Goal: Task Accomplishment & Management: Complete application form

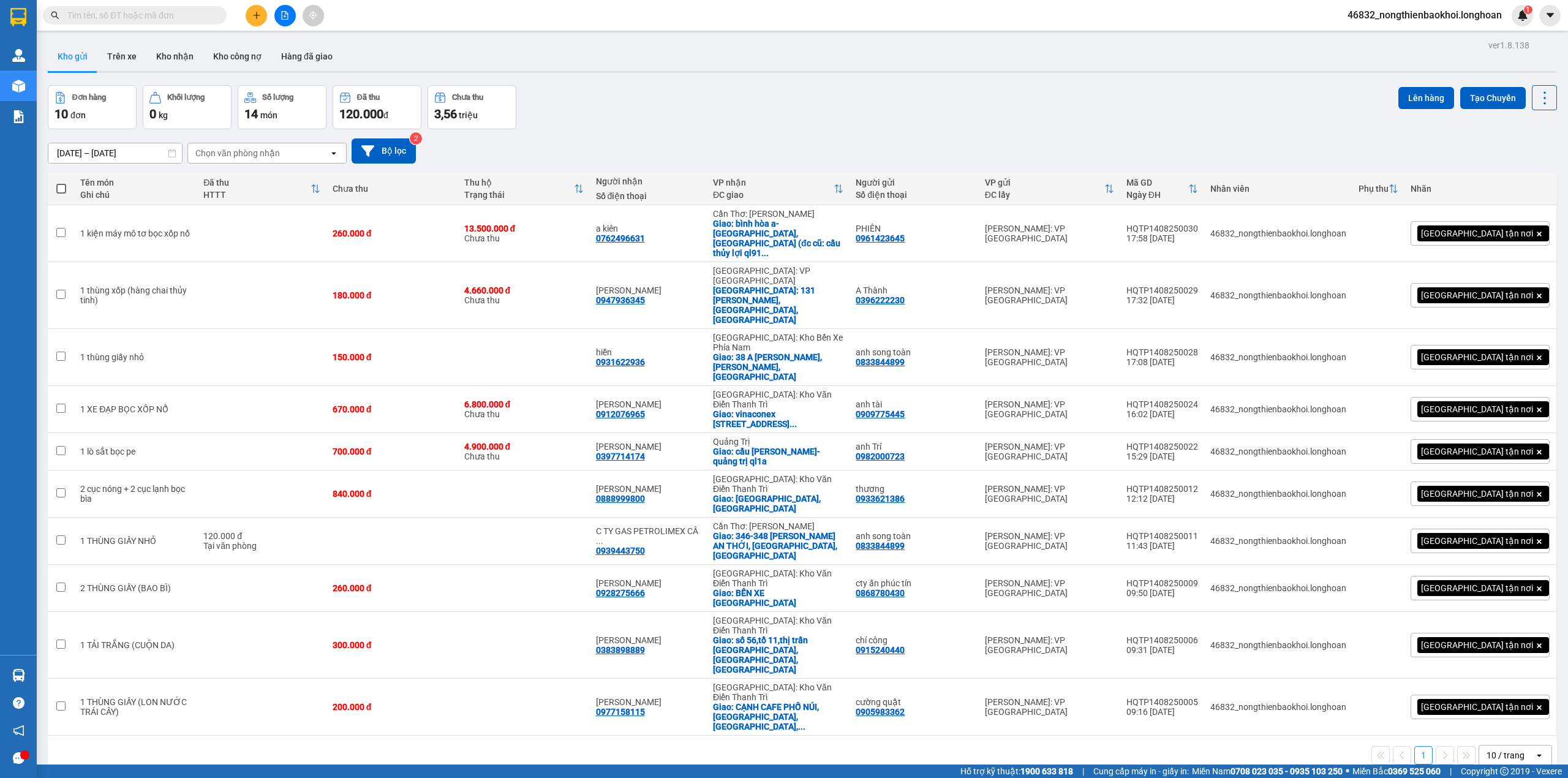
click at [518, 52] on div "Kho gửi Trên xe Kho nhận Kho công nợ Hàng đã giao" at bounding box center [802, 58] width 1509 height 32
click at [254, 11] on icon "plus" at bounding box center [256, 15] width 8 height 8
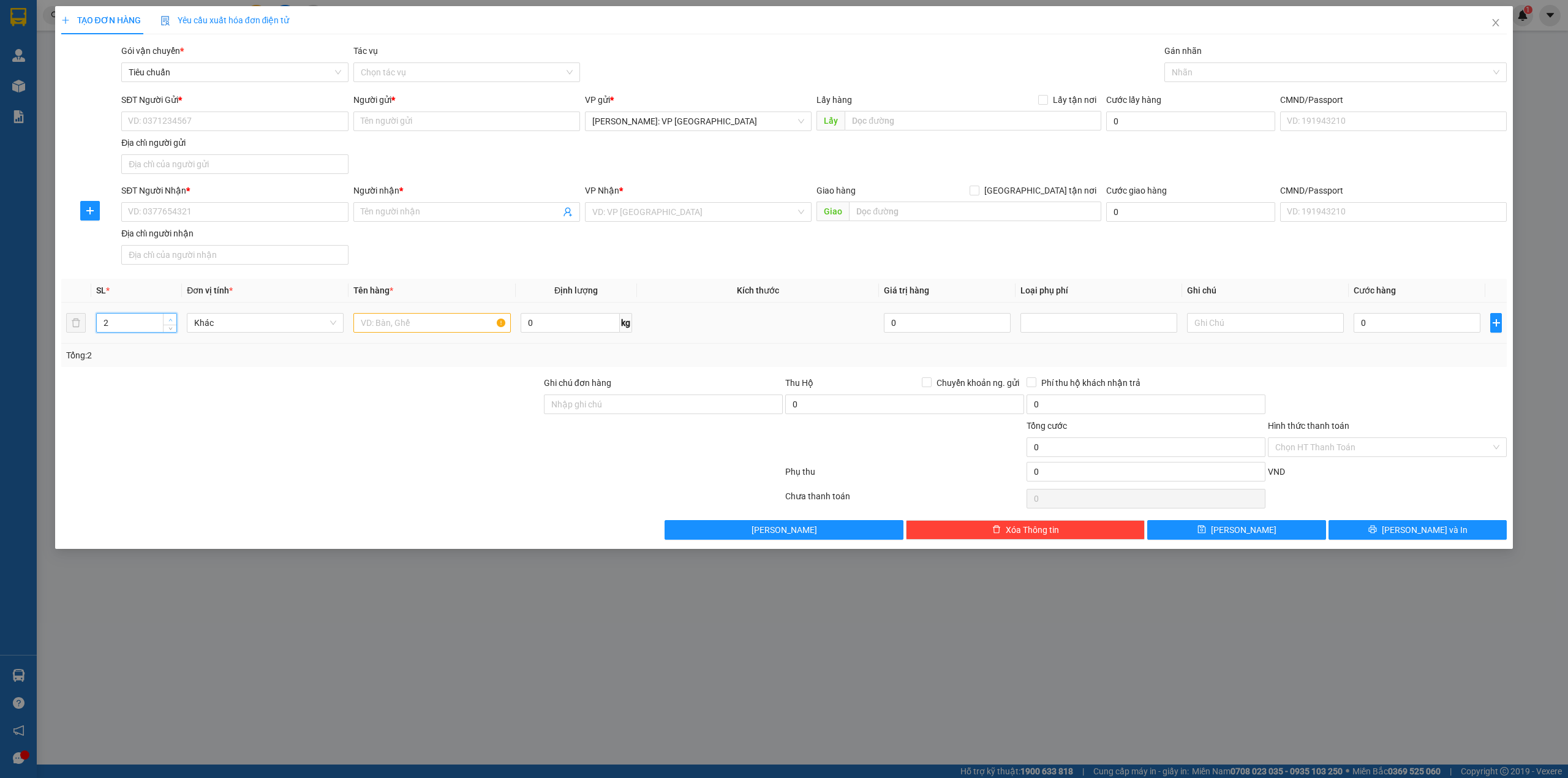
click at [172, 319] on span "up" at bounding box center [171, 320] width 7 height 7
type input "4"
click at [172, 319] on span "up" at bounding box center [171, 320] width 7 height 7
click at [394, 326] on input "text" at bounding box center [431, 323] width 156 height 19
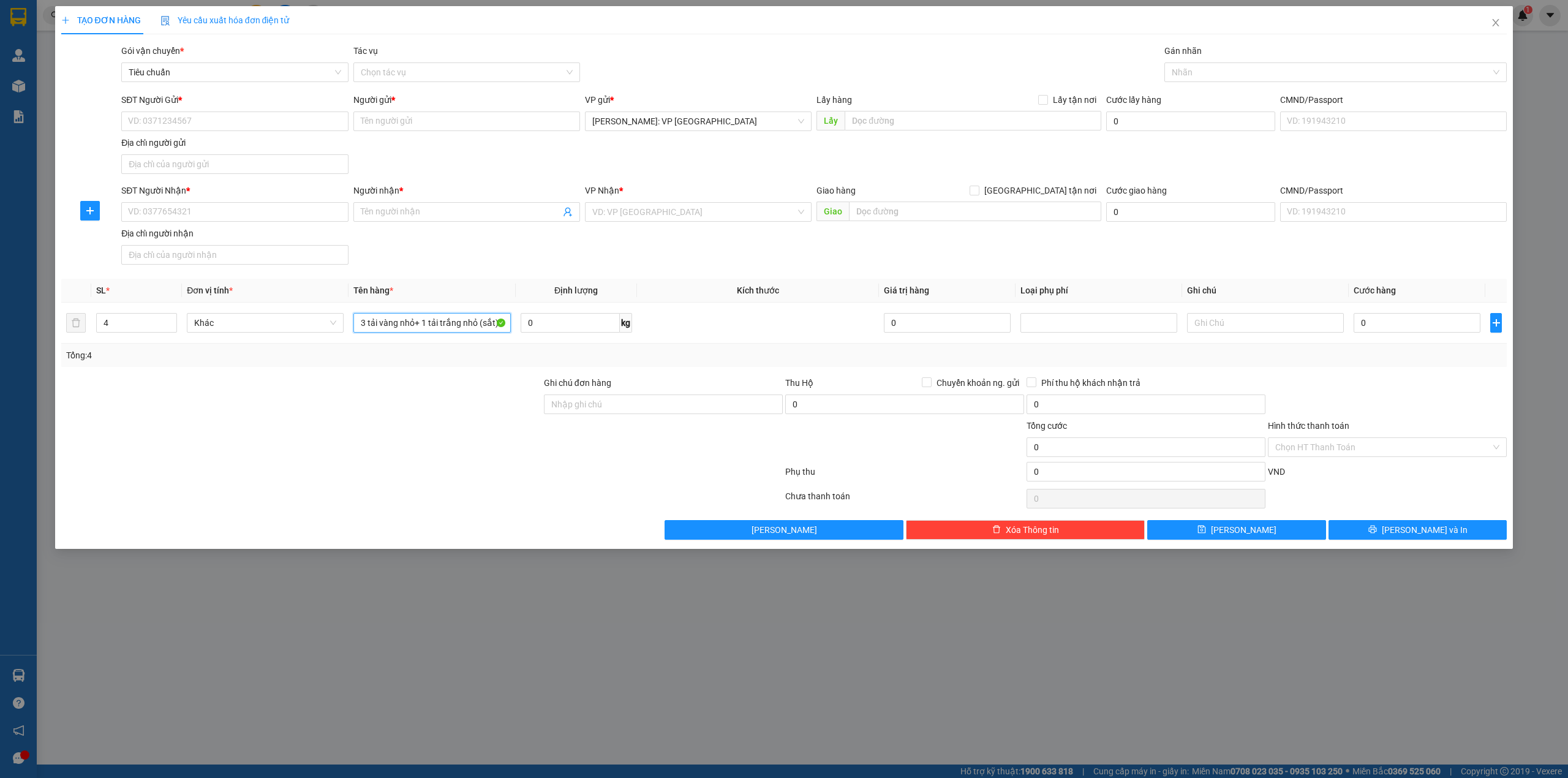
type input "3 tải vàng nhỏ+ 1 tải trắng nhỏ (sắt)"
click at [418, 376] on div "Transit Pickup Surcharge Ids Transit Deliver Surcharge Ids Transit Deliver Surc…" at bounding box center [784, 292] width 1446 height 496
click at [467, 275] on div "Transit Pickup Surcharge Ids Transit Deliver Surcharge Ids Transit Deliver Surc…" at bounding box center [784, 292] width 1446 height 496
click at [257, 221] on input "SĐT Người Nhận *" at bounding box center [234, 212] width 227 height 19
type input "0328646687"
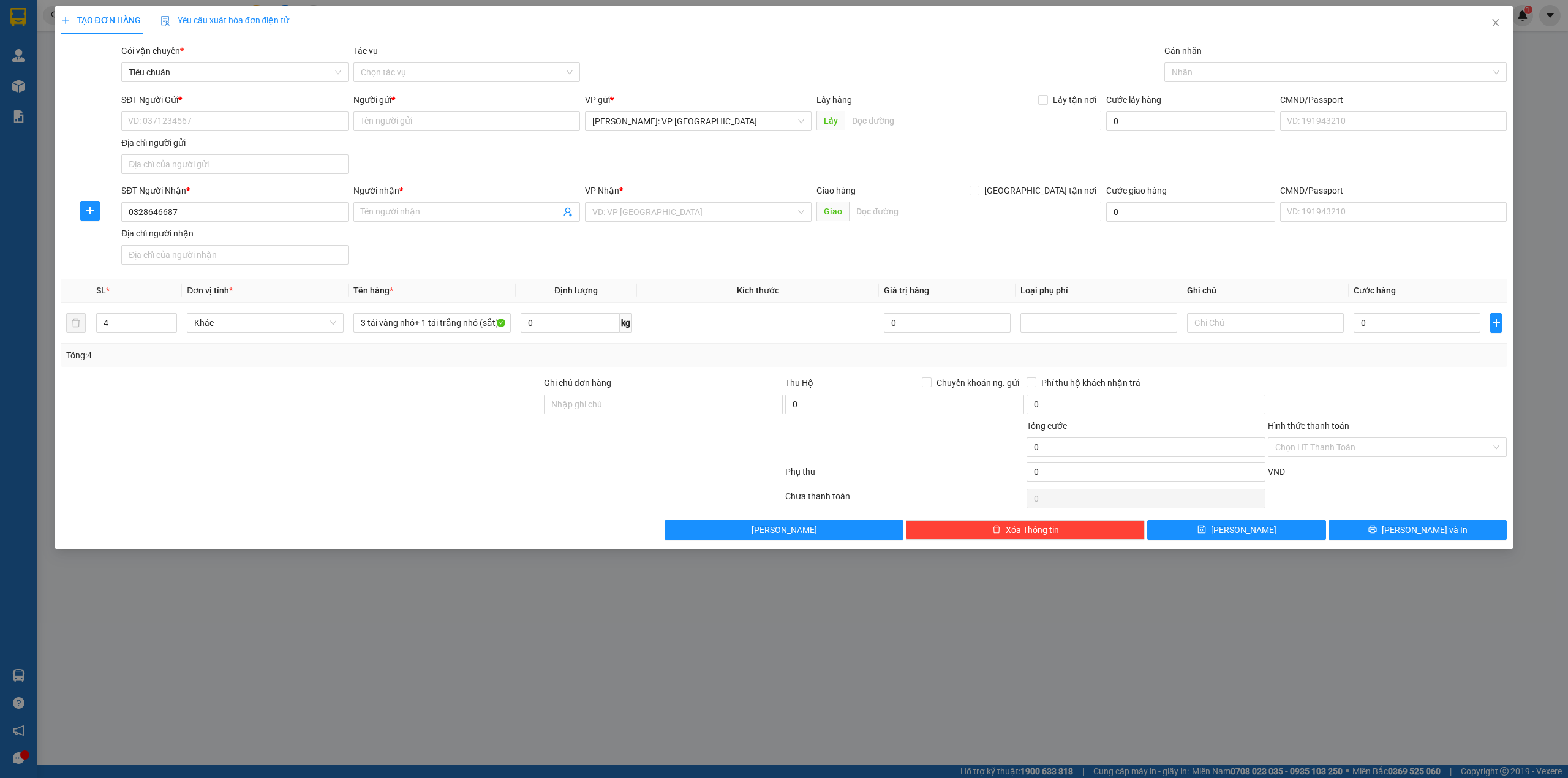
drag, startPoint x: 400, startPoint y: 219, endPoint x: 450, endPoint y: 170, distance: 70.0
click at [406, 219] on input "Người nhận *" at bounding box center [460, 212] width 200 height 13
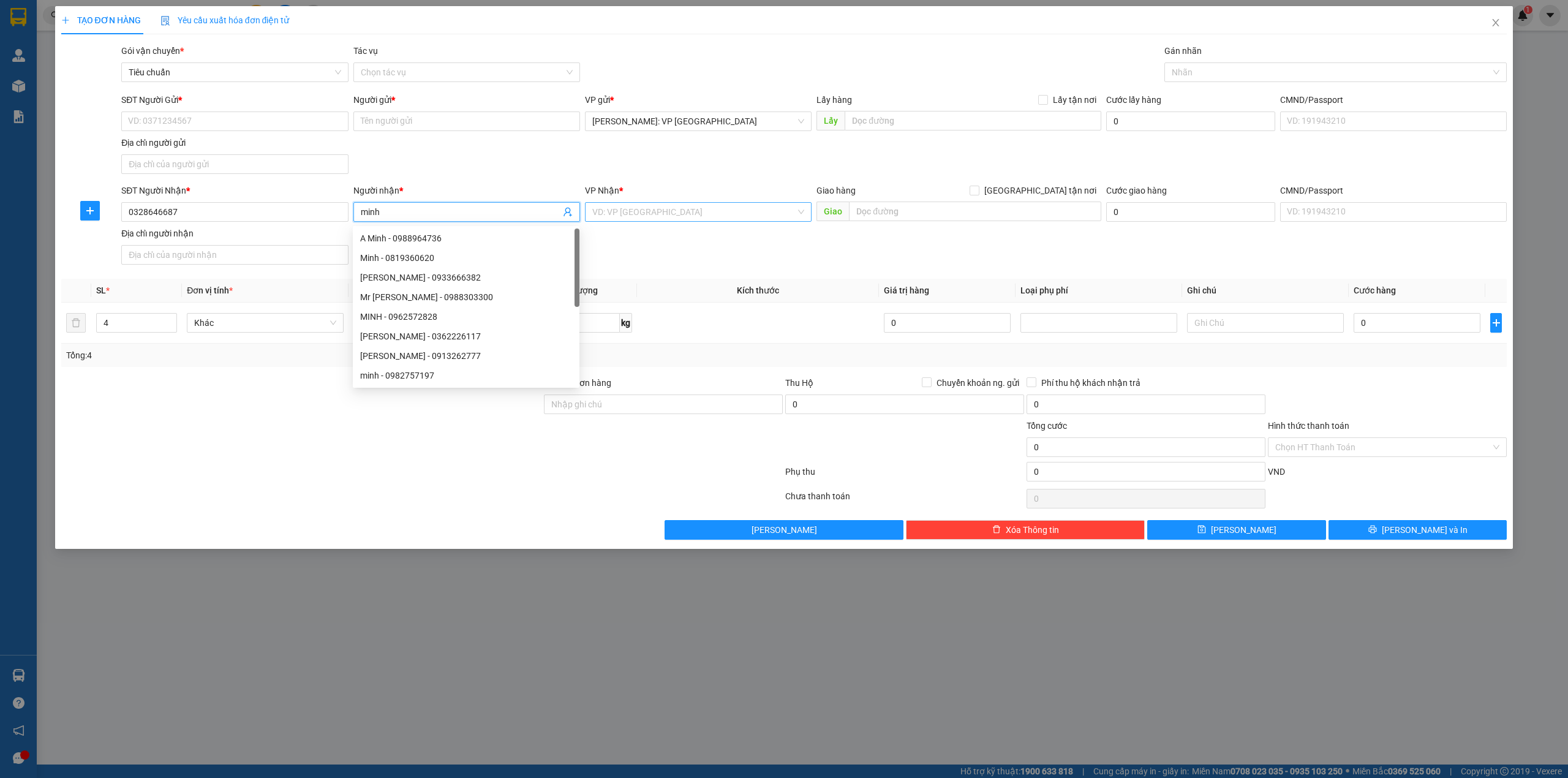
type input "minh"
click at [666, 214] on input "search" at bounding box center [694, 212] width 204 height 19
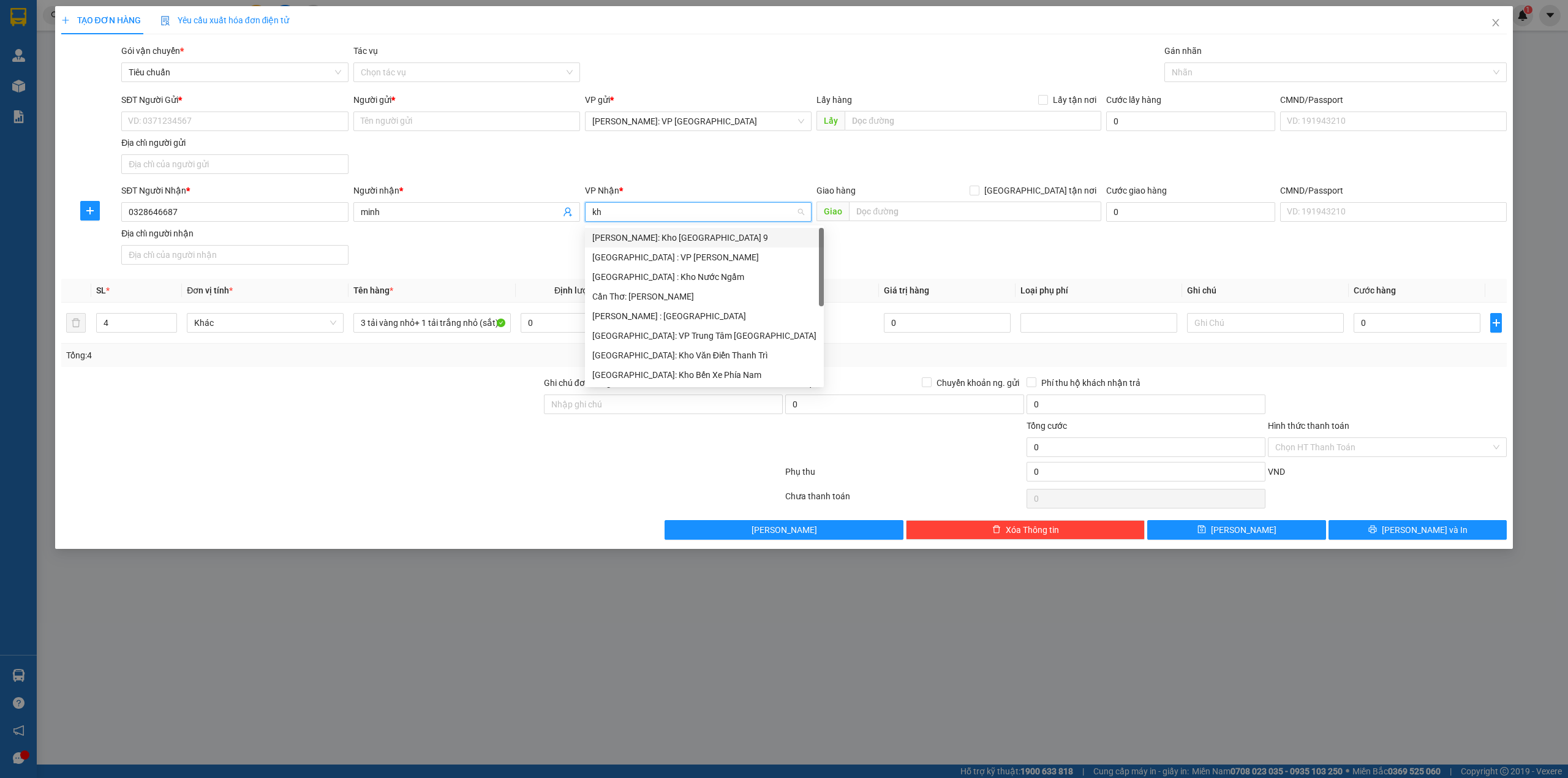
type input "kho"
click at [723, 316] on div "[GEOGRAPHIC_DATA]: Kho Văn Điển Thanh Trì" at bounding box center [698, 316] width 212 height 13
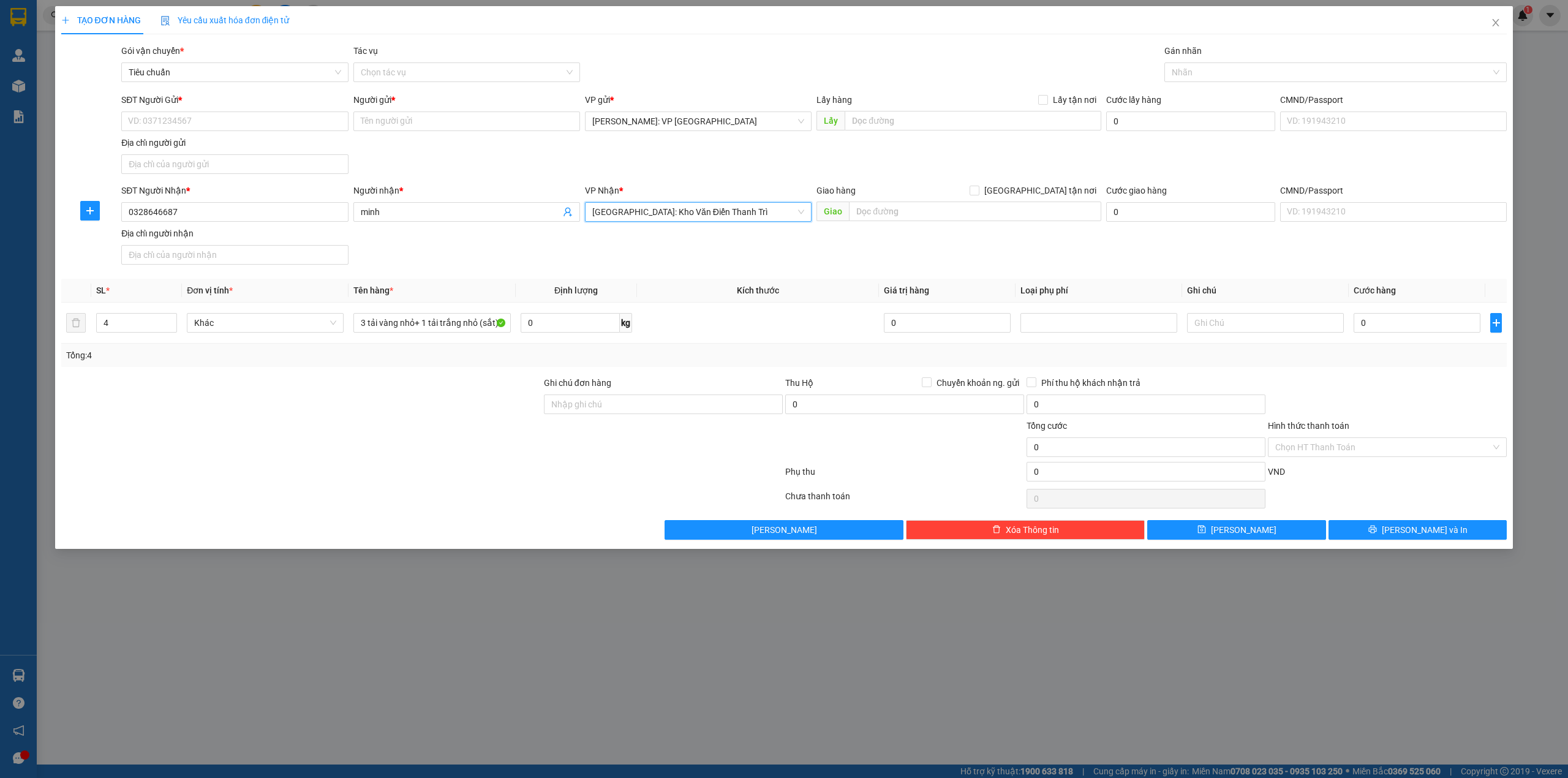
click at [649, 151] on div "SĐT Người Gửi * VD: 0371234567 Người gửi * Tên người gửi VP gửi * [GEOGRAPHIC_D…" at bounding box center [814, 136] width 1390 height 86
click at [899, 197] on div "Giao hàng [GEOGRAPHIC_DATA] tận nơi" at bounding box center [959, 190] width 284 height 13
click at [900, 212] on input "text" at bounding box center [974, 211] width 252 height 19
click at [442, 162] on div "SĐT Người Gửi * VD: 0371234567 Người gửi * Tên người gửi VP gửi * [GEOGRAPHIC_D…" at bounding box center [814, 136] width 1390 height 86
click at [257, 127] on input "SĐT Người Gửi *" at bounding box center [234, 121] width 227 height 19
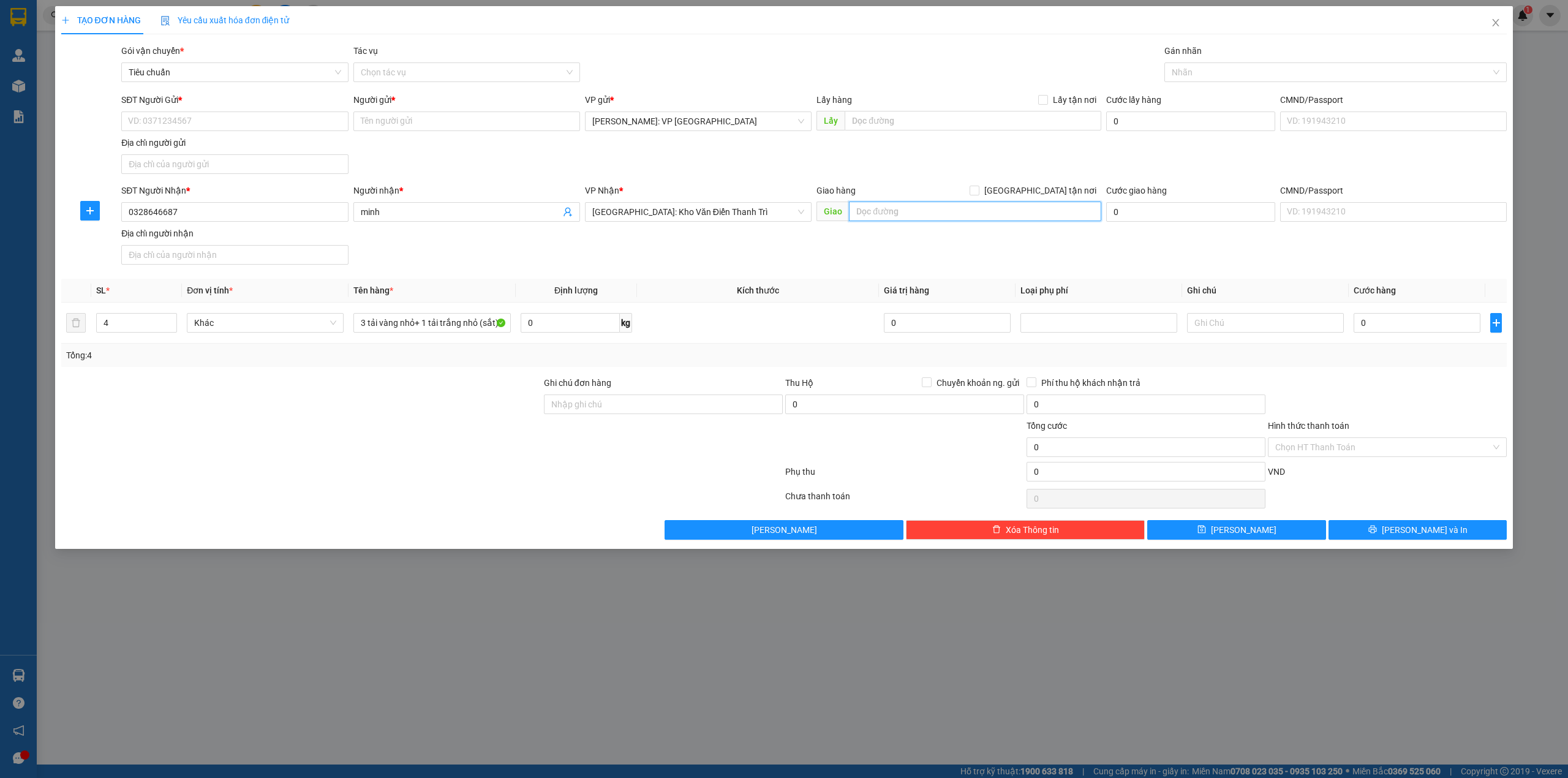
click at [915, 219] on input "text" at bounding box center [974, 211] width 252 height 19
type input "số 24 ngõ 12, phố đào tấn, p. giảng [GEOGRAPHIC_DATA], [GEOGRAPHIC_DATA]"
click at [832, 164] on div "SĐT Người Gửi * VD: 0371234567 Người gửi * Tên người gửi VP gửi * [GEOGRAPHIC_D…" at bounding box center [814, 136] width 1390 height 86
click at [212, 126] on input "SĐT Người Gửi *" at bounding box center [234, 121] width 227 height 19
type input "0989963181"
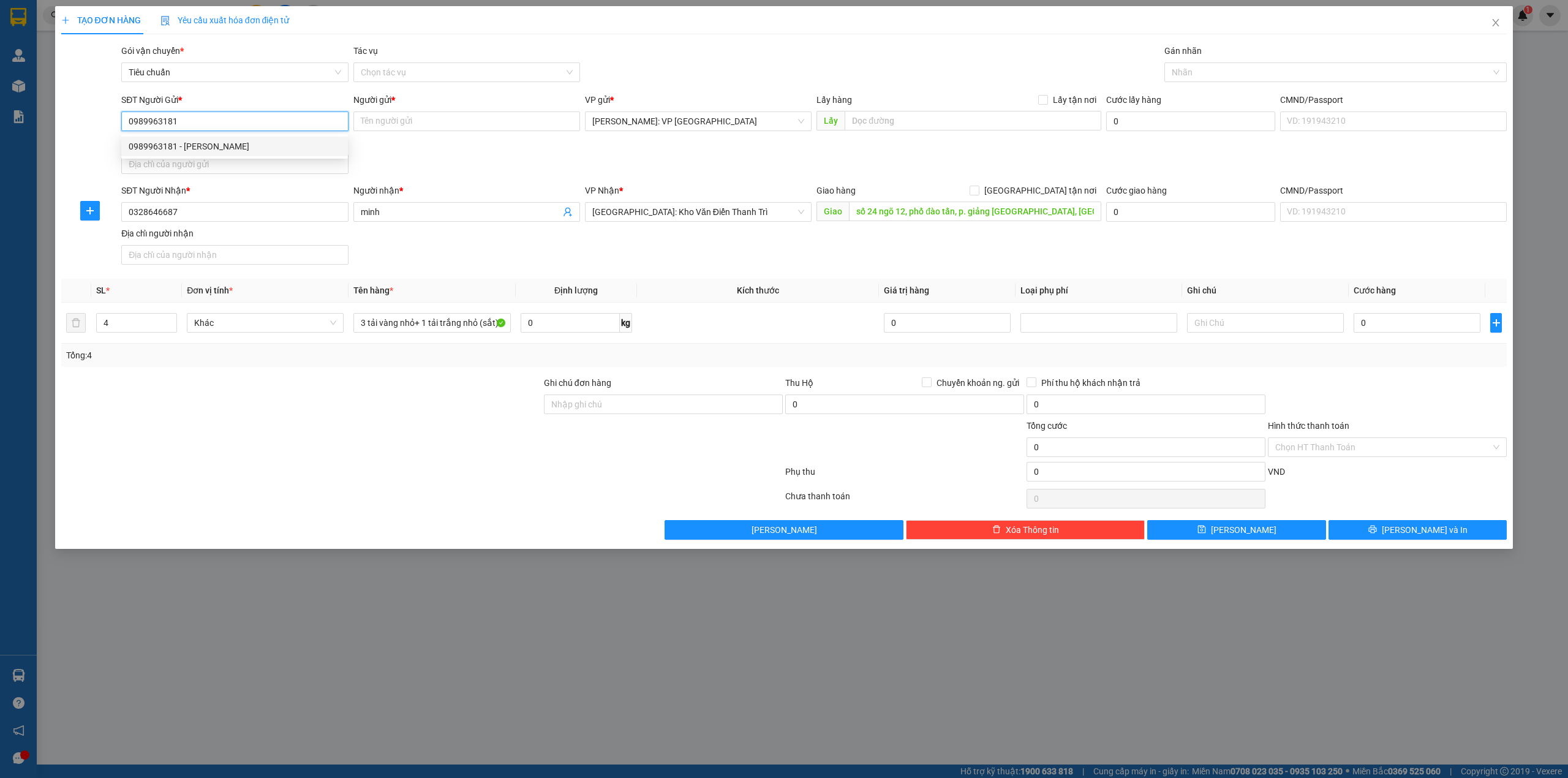
click at [312, 148] on div "0989963181 - [PERSON_NAME]" at bounding box center [234, 147] width 212 height 13
type input "[PERSON_NAME]"
type input "0989963181"
click at [418, 150] on div "SĐT Người Gửi * 0989963181 0989963181 Người gửi * [PERSON_NAME] VP gửi * [GEOGR…" at bounding box center [814, 136] width 1390 height 86
click at [1076, 190] on span "[GEOGRAPHIC_DATA] tận nơi" at bounding box center [1040, 190] width 122 height 13
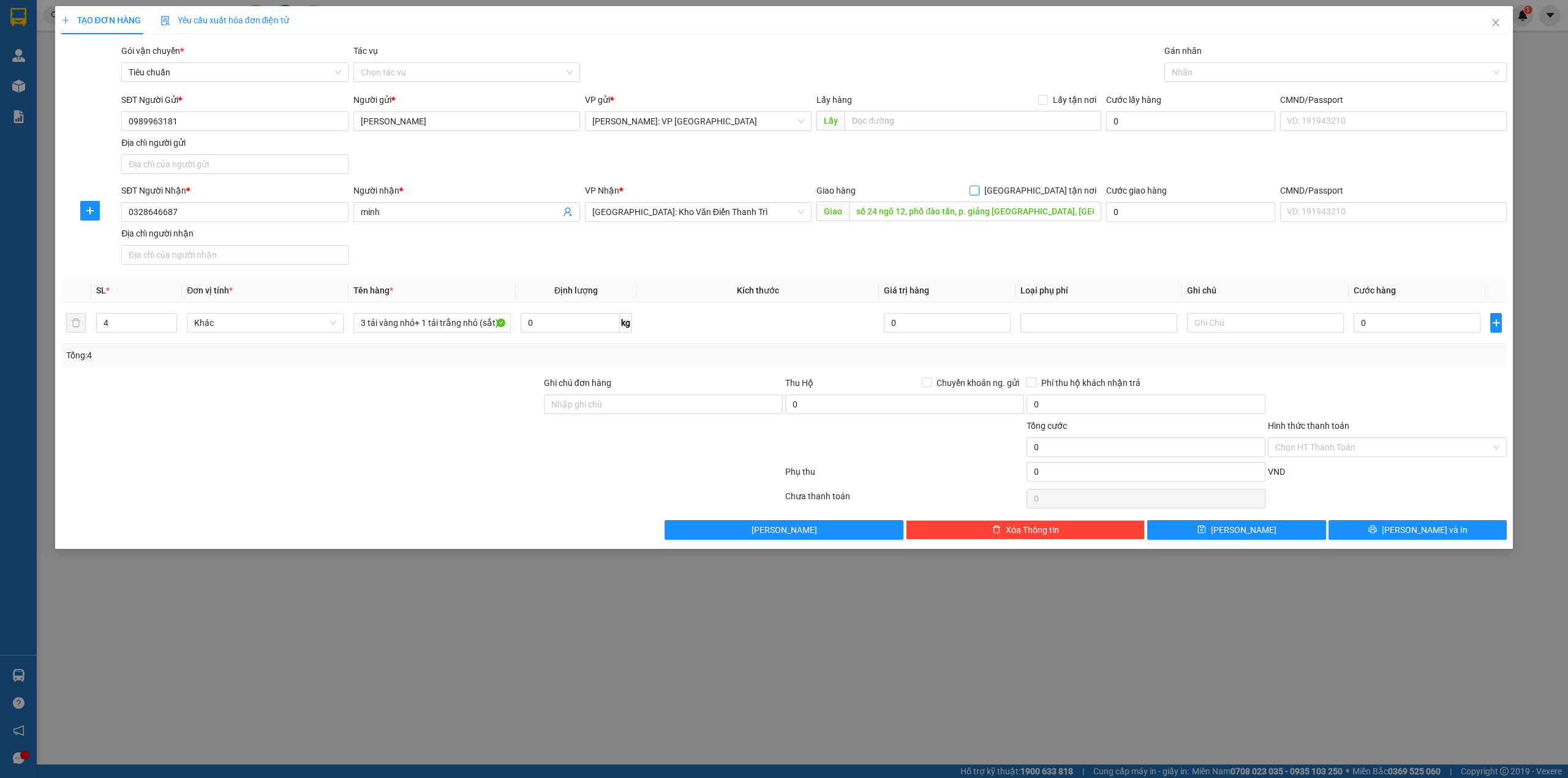
click at [978, 190] on input "[GEOGRAPHIC_DATA] tận nơi" at bounding box center [973, 189] width 8 height 8
checkbox input "true"
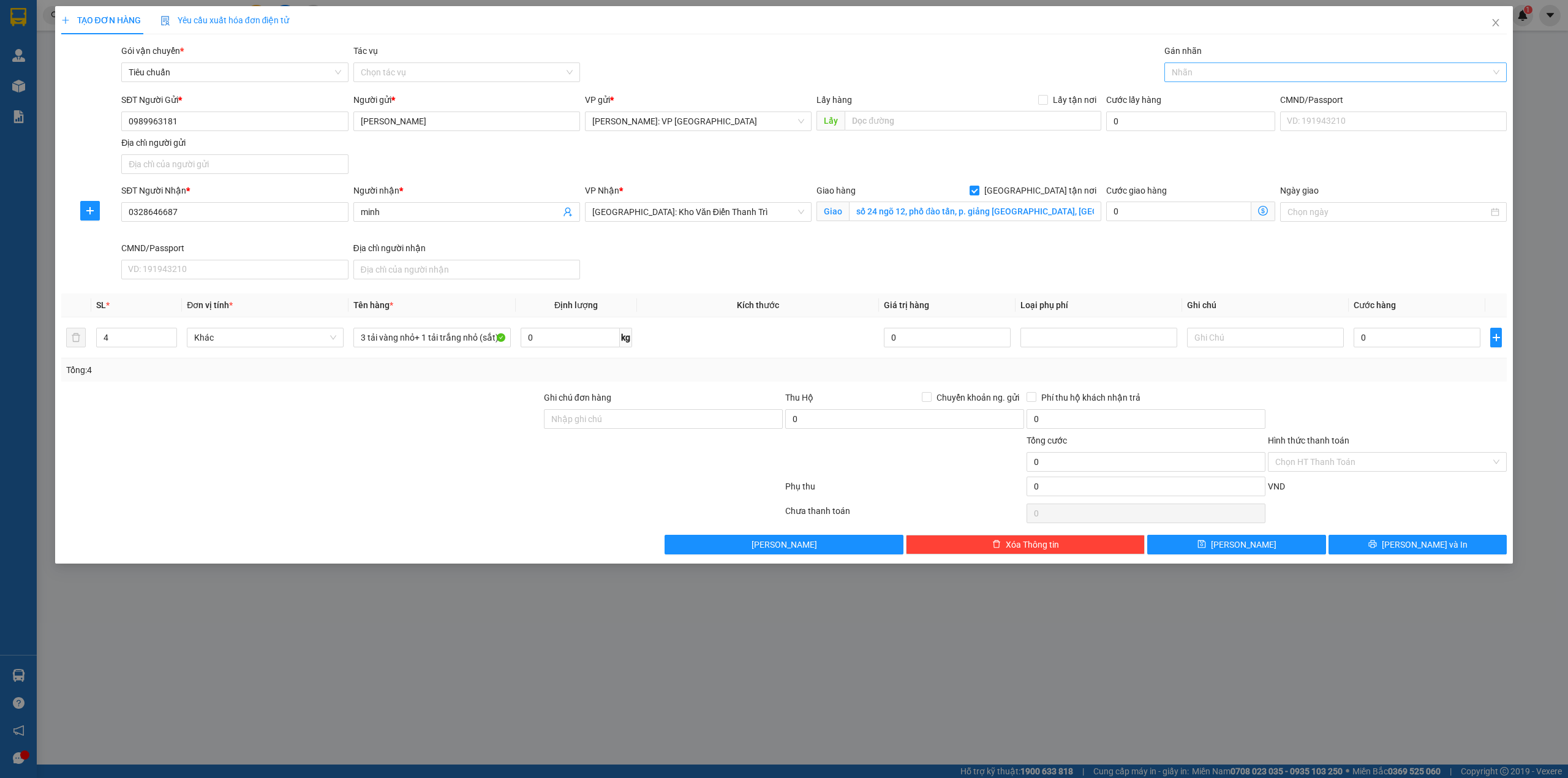
click at [1232, 75] on div at bounding box center [1330, 73] width 325 height 15
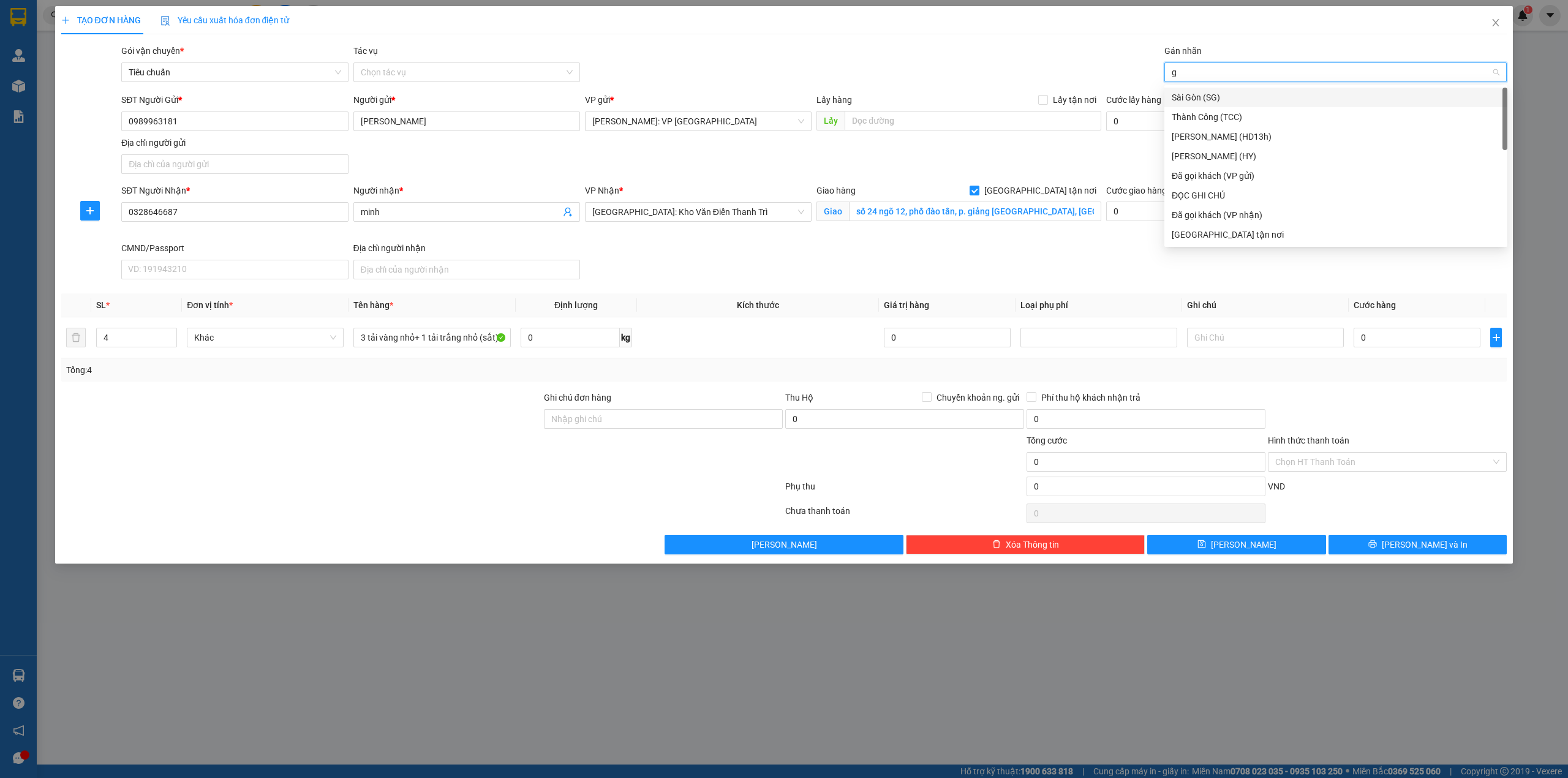
type input "gi"
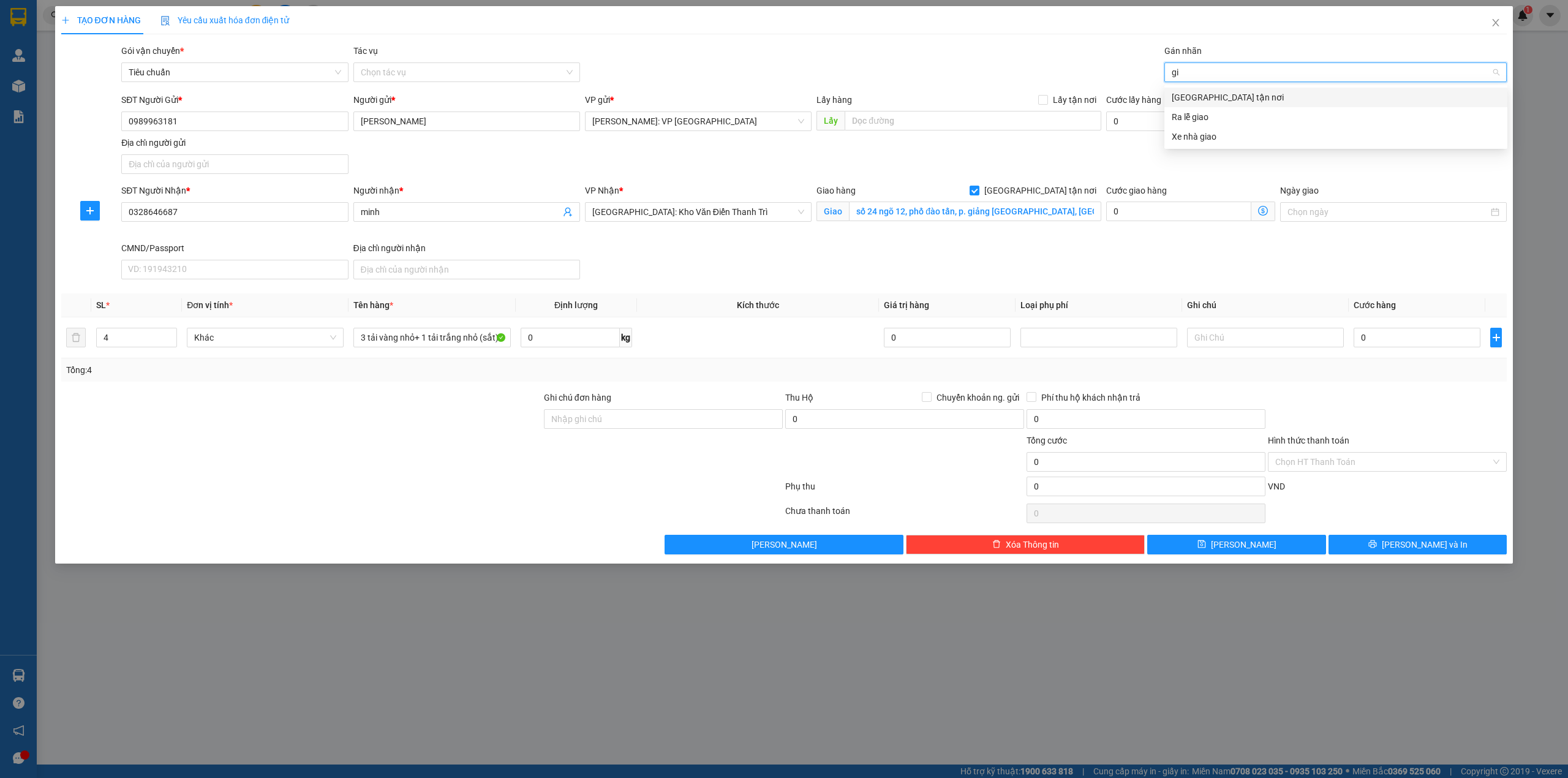
click at [1249, 100] on div "[GEOGRAPHIC_DATA] tận nơi" at bounding box center [1335, 97] width 329 height 13
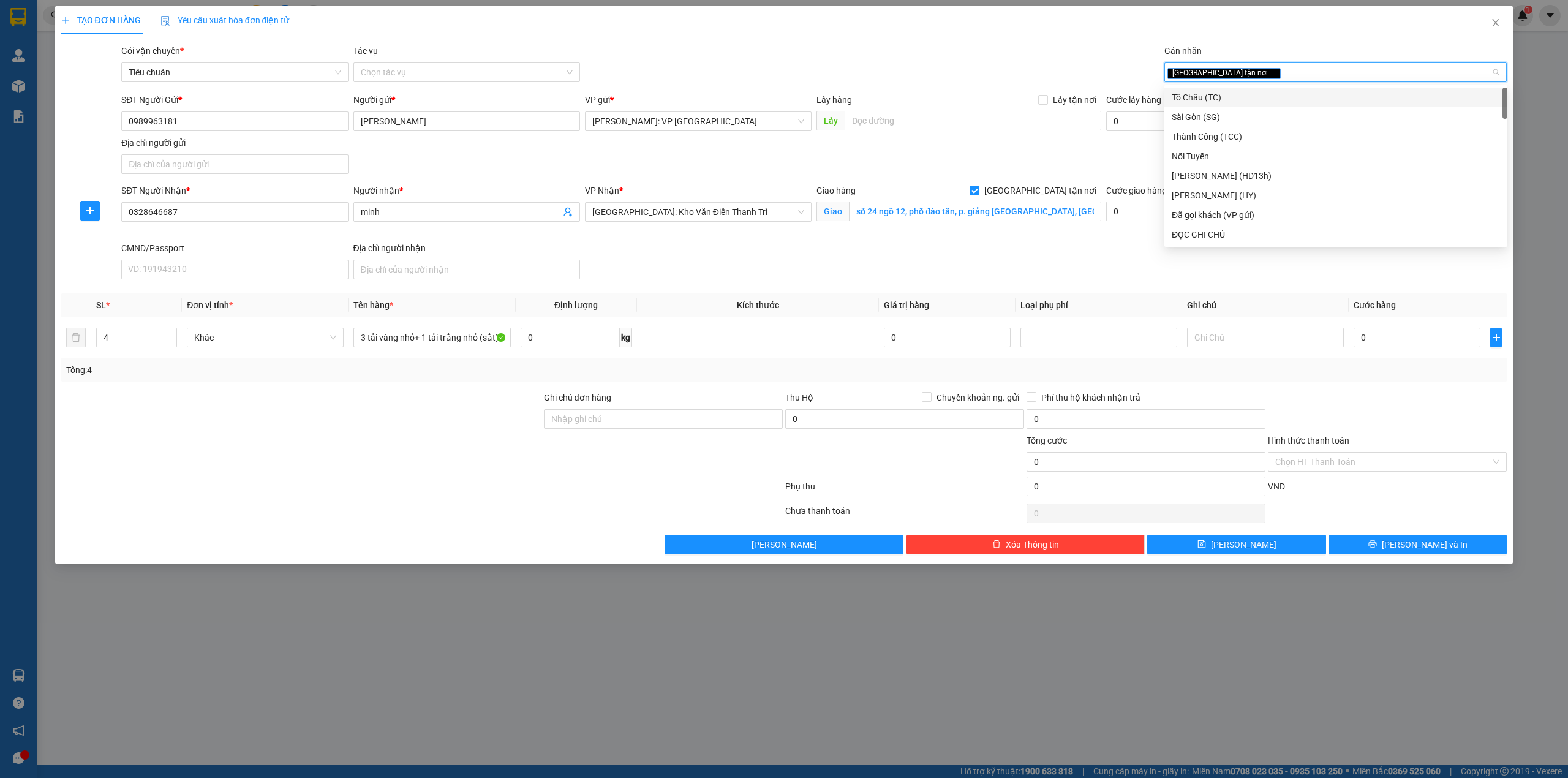
click at [977, 56] on div "Gói vận chuyển * Tiêu chuẩn Tác vụ Chọn tác vụ Gán nhãn Giao tận nơi" at bounding box center [814, 65] width 1390 height 43
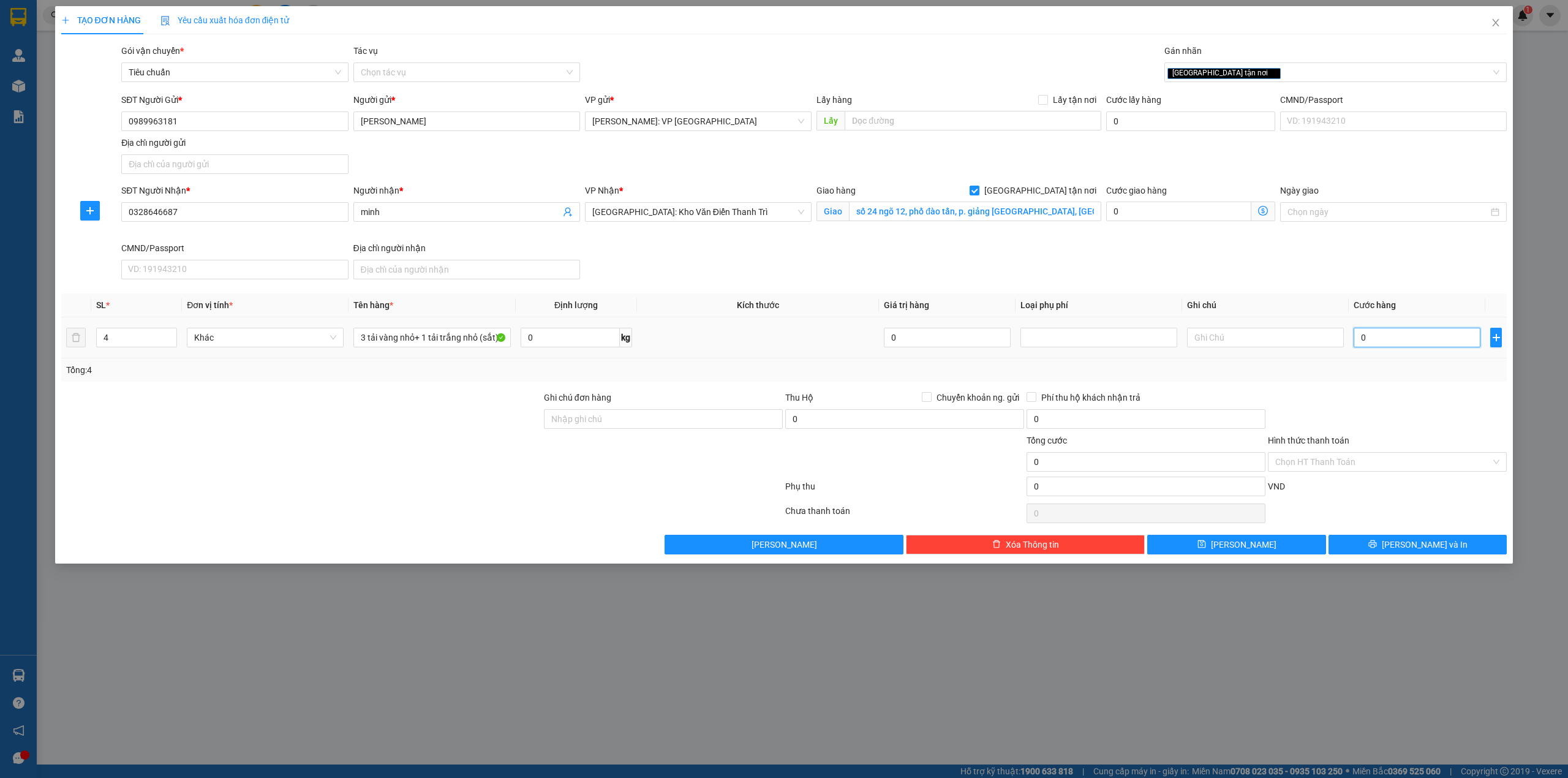
click at [1412, 338] on input "0" at bounding box center [1416, 338] width 126 height 19
type input "2"
type input "28"
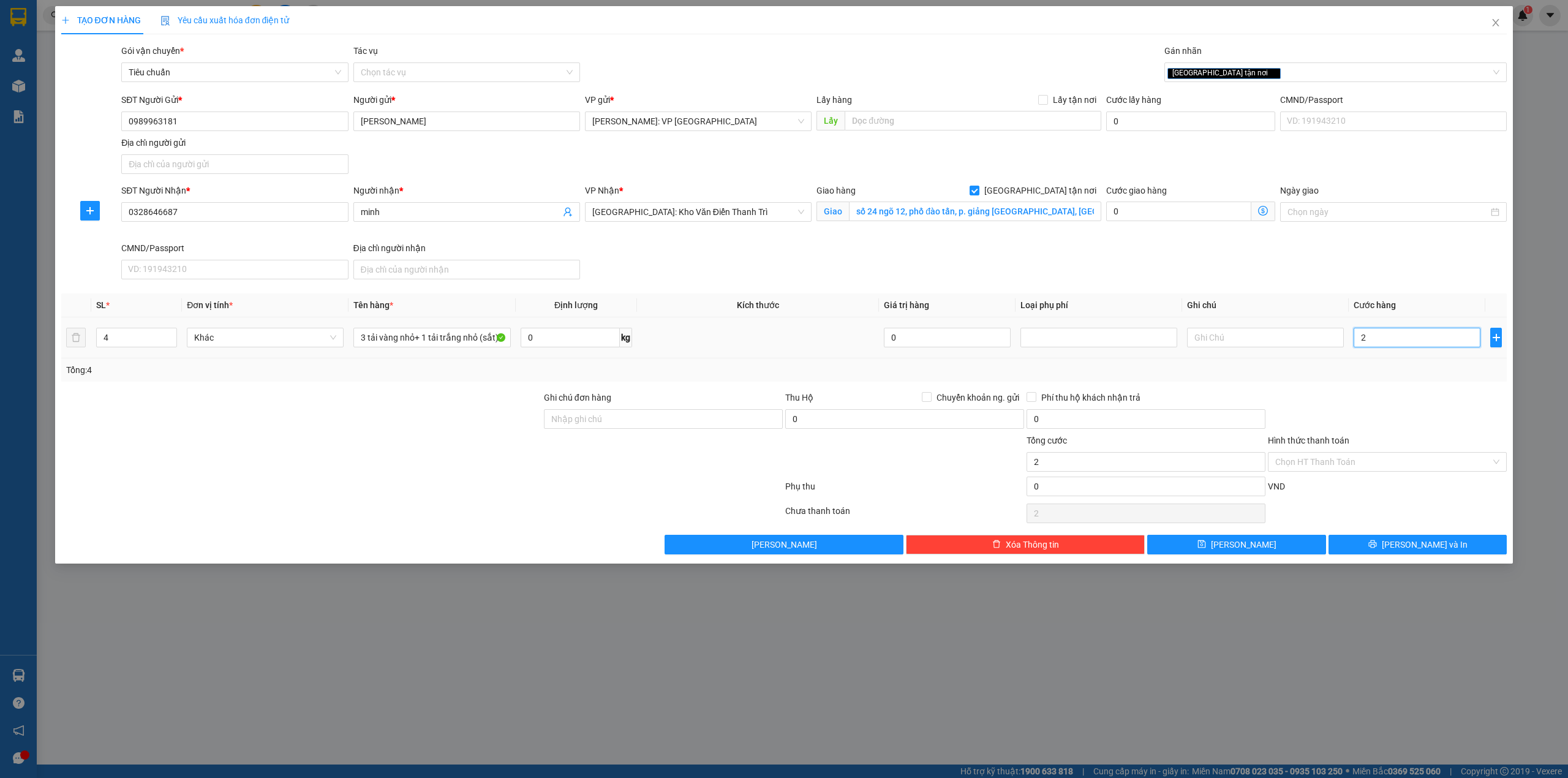
type input "28"
type input "280"
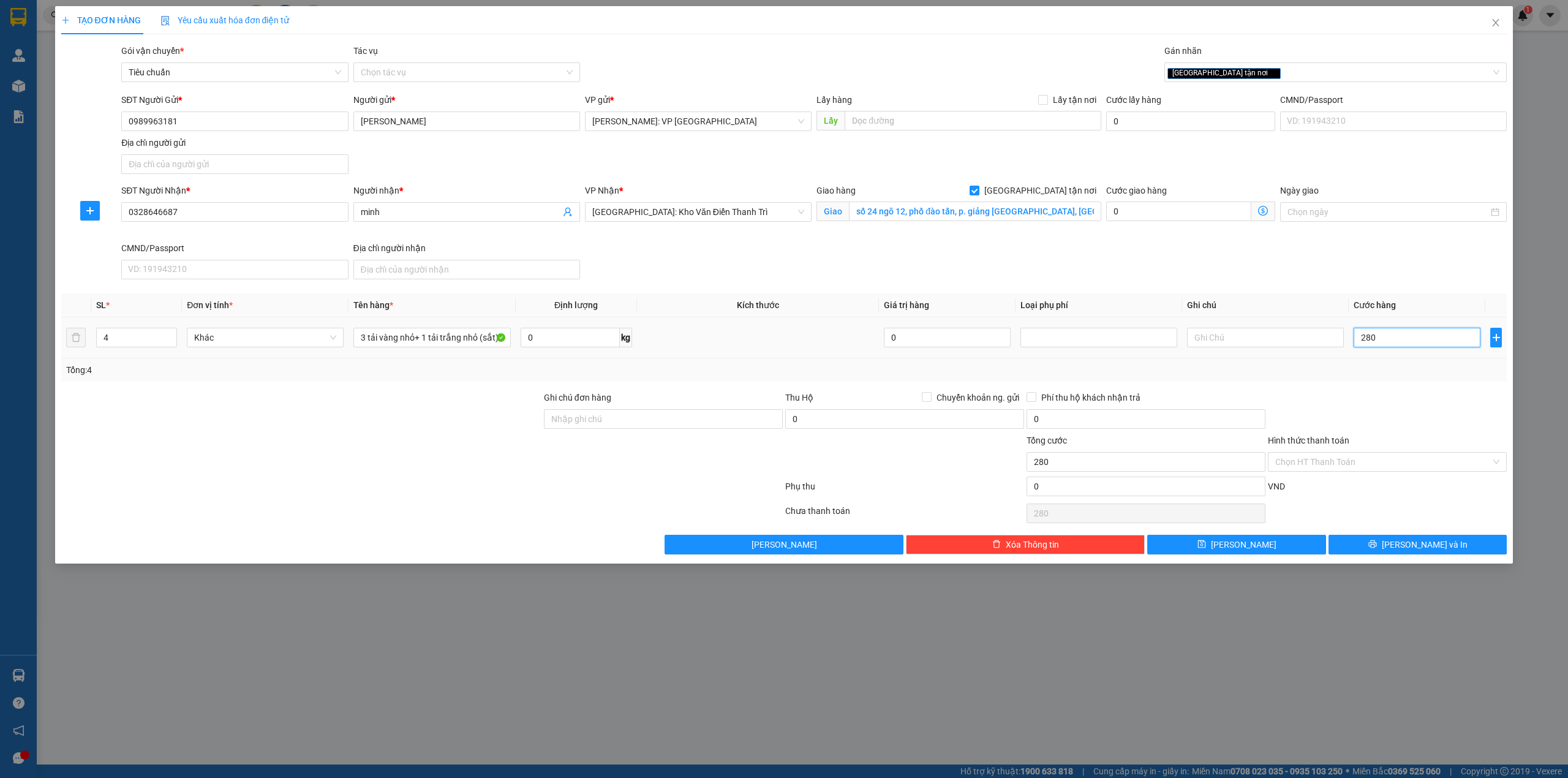
type input "2.800"
type input "28.000"
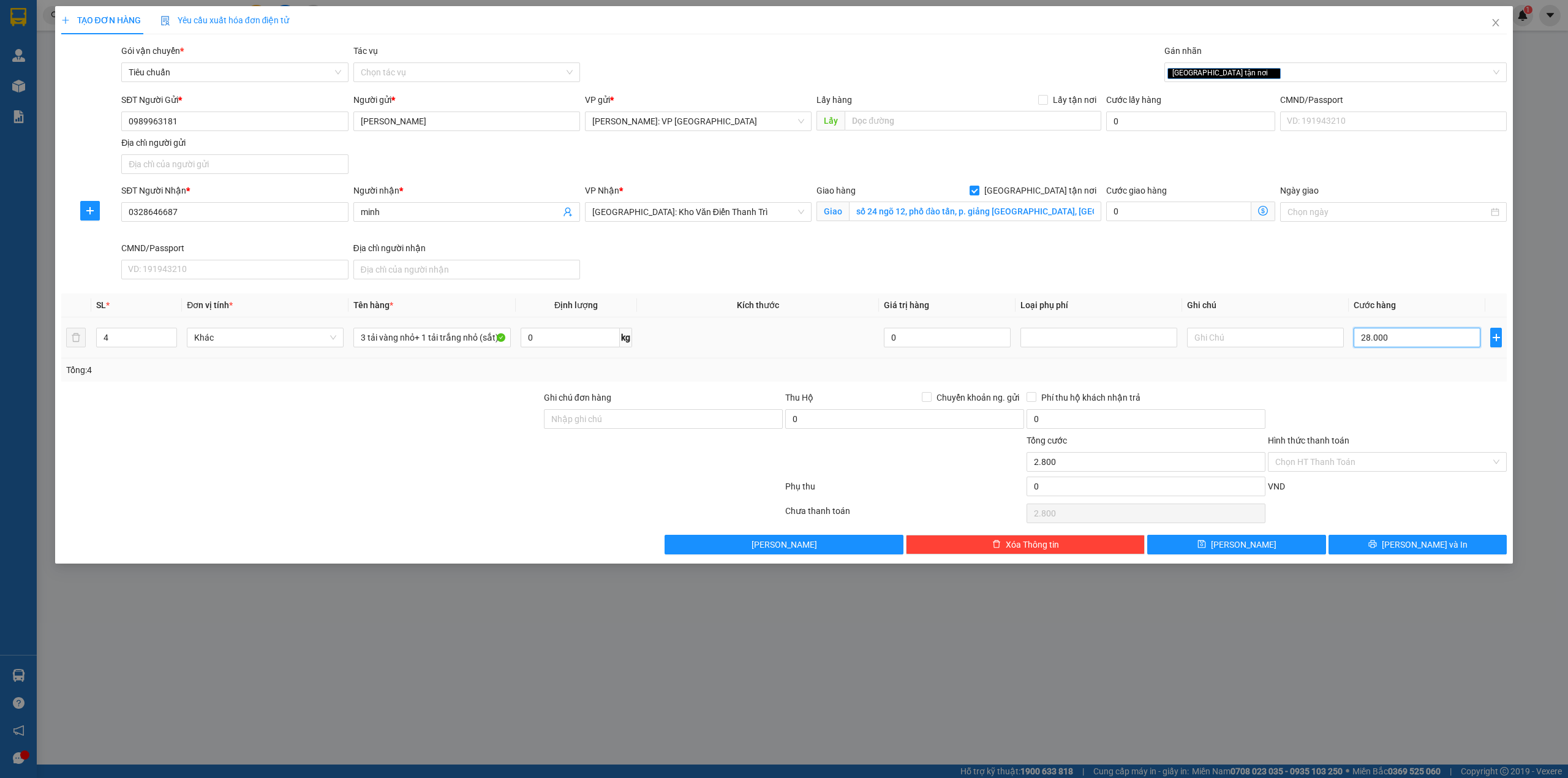
type input "28.000"
type input "280.000"
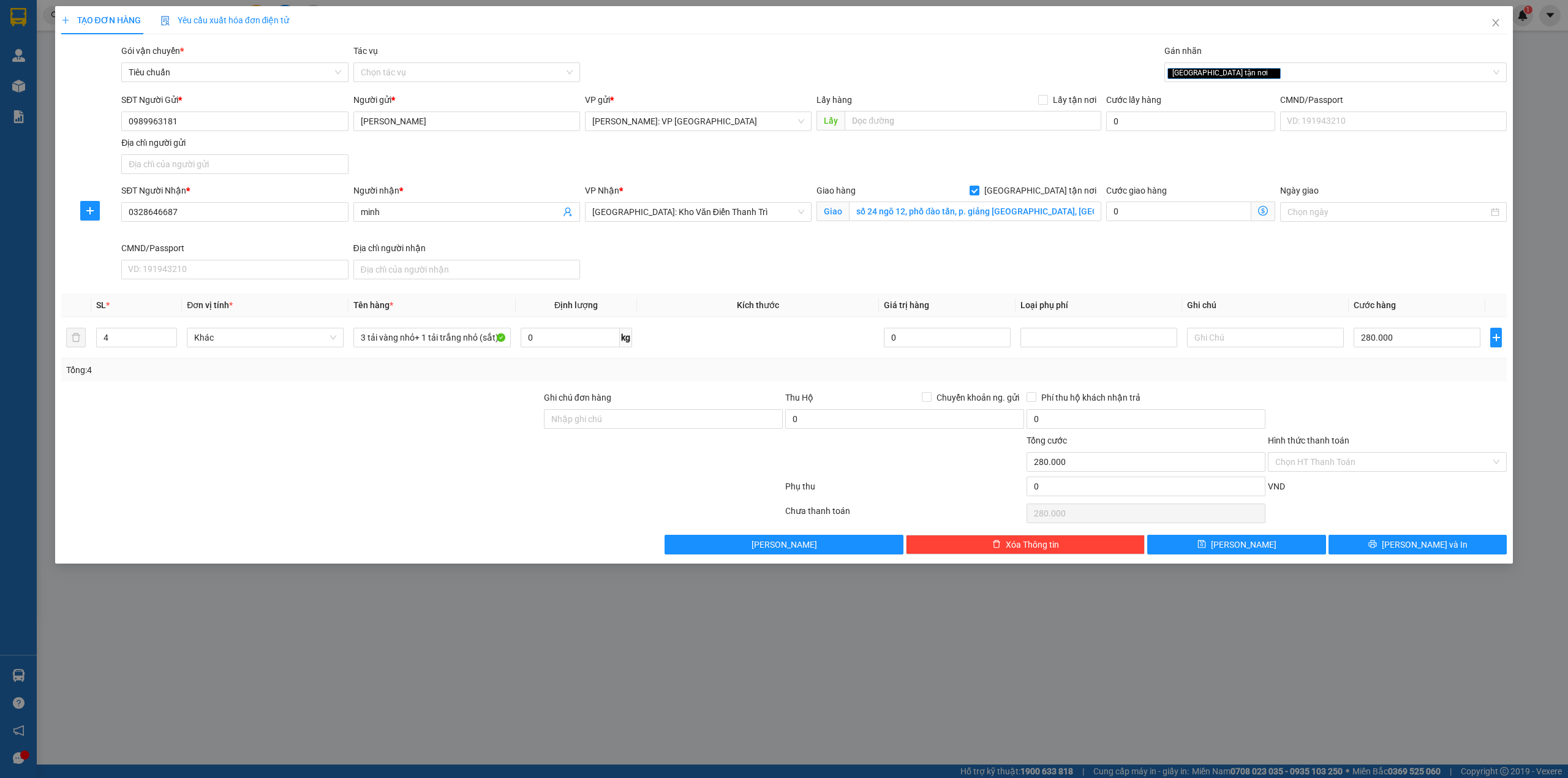
click at [777, 369] on div "Tổng: 4" at bounding box center [784, 370] width 1436 height 13
click at [1406, 544] on button "[PERSON_NAME] và In" at bounding box center [1418, 544] width 179 height 19
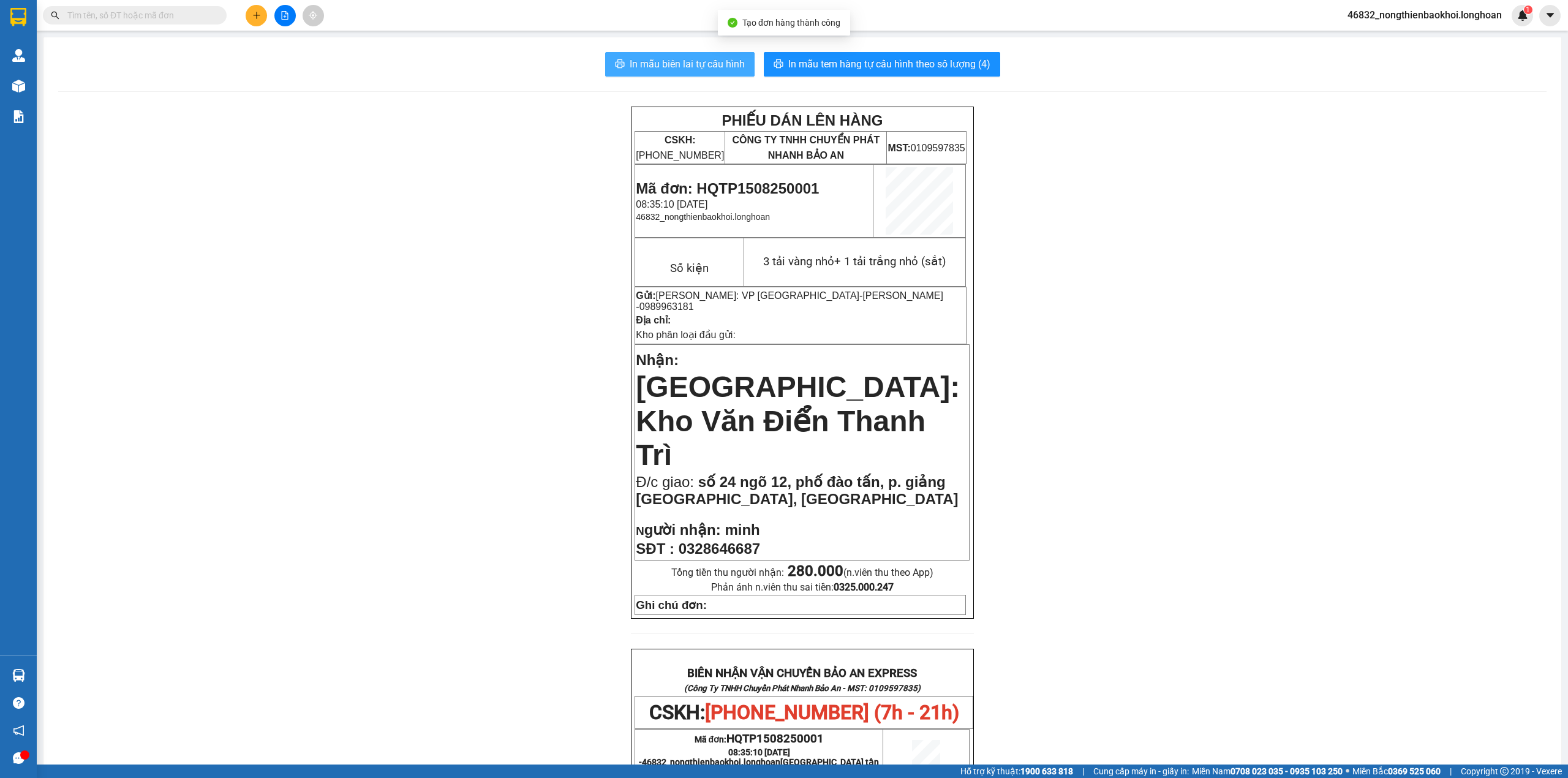
click at [652, 66] on span "In mẫu biên lai tự cấu hình" at bounding box center [687, 64] width 115 height 15
click at [564, 244] on div "PHIẾU DÁN LÊN HÀNG CSKH: [PHONE_NUMBER] CÔNG TY TNHH CHUYỂN PHÁT NHANH BẢO AN M…" at bounding box center [802, 693] width 1488 height 1175
drag, startPoint x: 898, startPoint y: 65, endPoint x: 905, endPoint y: 62, distance: 7.6
click at [903, 64] on span "In mẫu tem hàng tự cấu hình theo số lượng (4)" at bounding box center [889, 64] width 202 height 15
click at [356, 462] on div "PHIẾU DÁN LÊN HÀNG CSKH: [PHONE_NUMBER] CÔNG TY TNHH CHUYỂN PHÁT NHANH BẢO AN M…" at bounding box center [802, 693] width 1488 height 1175
